Goal: Task Accomplishment & Management: Manage account settings

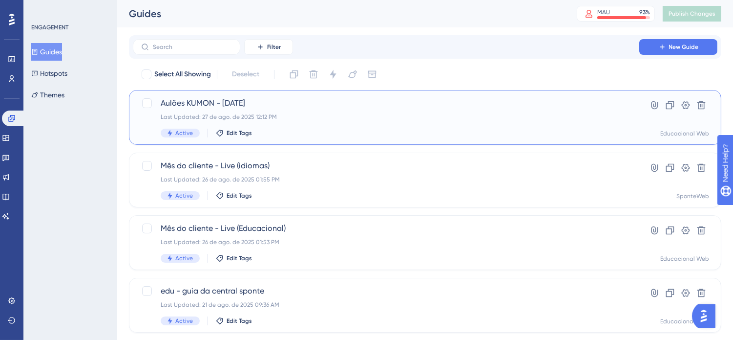
click at [361, 110] on div "Aulões KUMON - 03/09/2025 Last Updated: 27 de ago. de 2025 12:12 PM Active Edit…" at bounding box center [386, 117] width 451 height 40
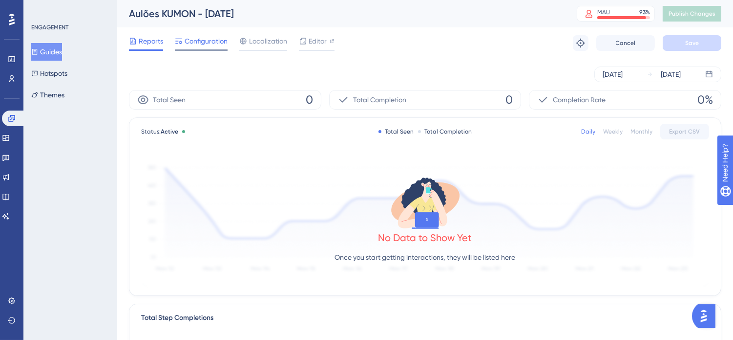
click at [206, 40] on span "Configuration" at bounding box center [206, 41] width 43 height 12
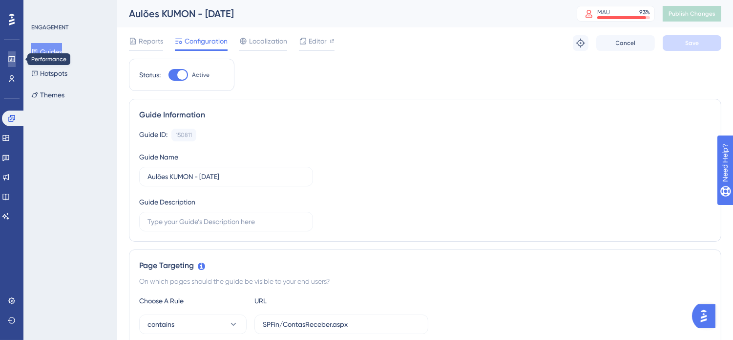
click at [0, 0] on icon at bounding box center [0, 0] width 0 height 0
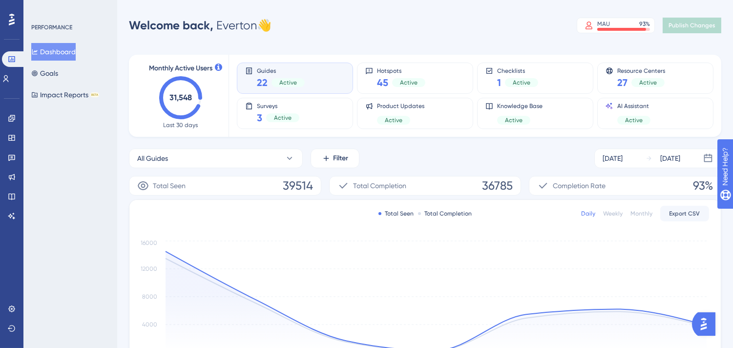
click at [448, 157] on div "All Guides Filter Aug 21 2025 Aug 27 2025" at bounding box center [425, 159] width 593 height 20
click at [0, 0] on link at bounding box center [0, 0] width 0 height 0
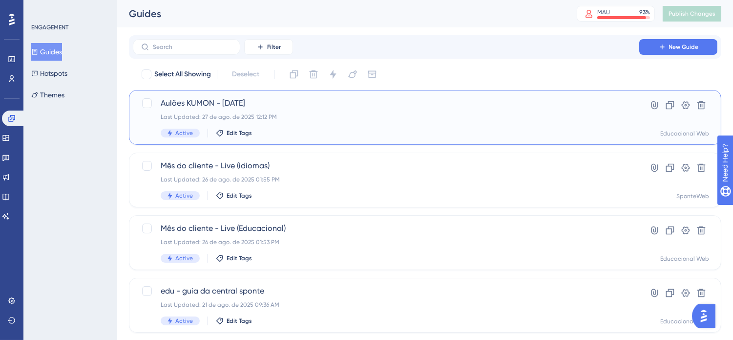
click at [260, 113] on div "Last Updated: 27 de ago. de 2025 12:12 PM" at bounding box center [386, 117] width 451 height 8
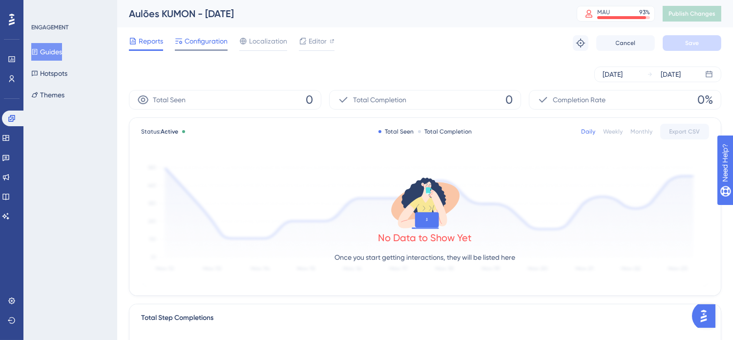
click at [216, 42] on span "Configuration" at bounding box center [206, 41] width 43 height 12
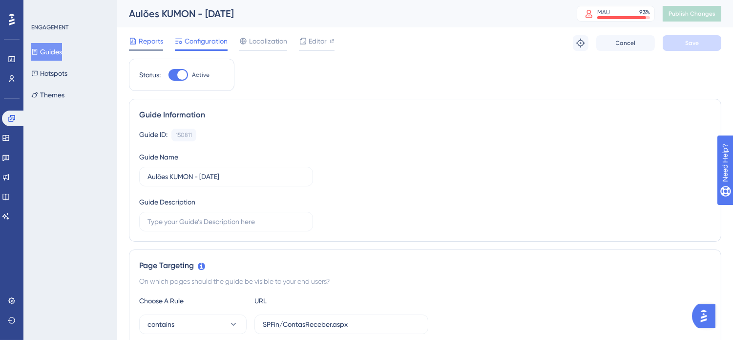
click at [154, 41] on span "Reports" at bounding box center [151, 41] width 24 height 12
